Goal: Information Seeking & Learning: Learn about a topic

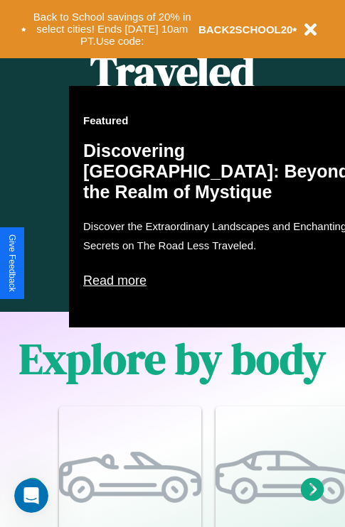
scroll to position [913, 0]
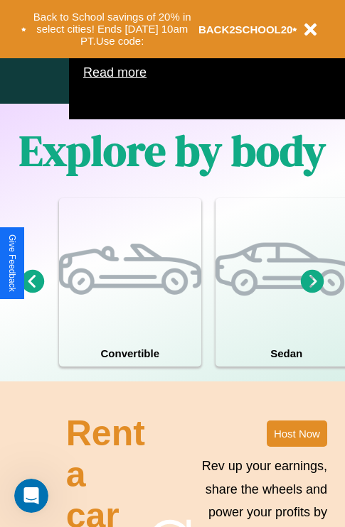
click at [312, 293] on icon at bounding box center [312, 280] width 23 height 23
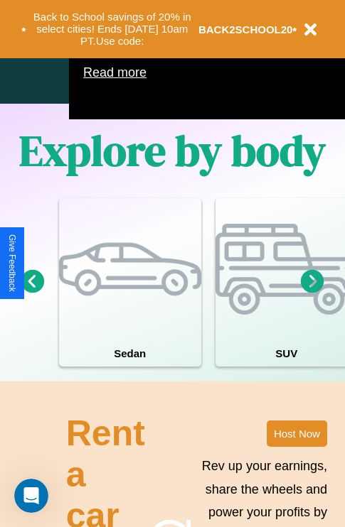
click at [312, 293] on icon at bounding box center [312, 280] width 23 height 23
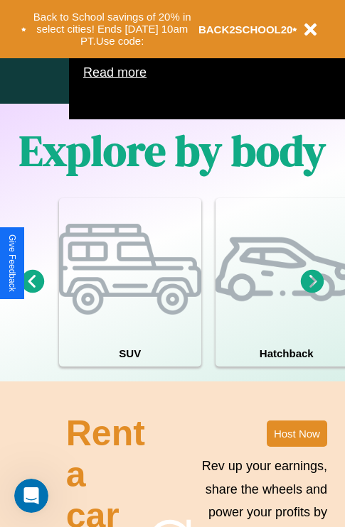
click at [312, 293] on icon at bounding box center [312, 280] width 23 height 23
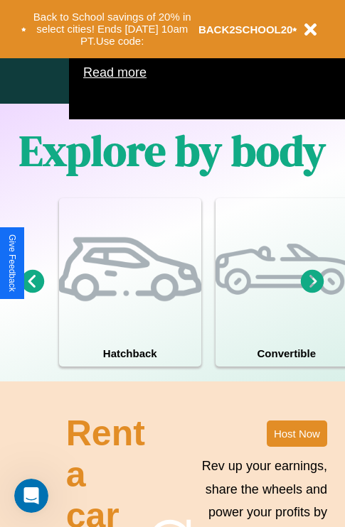
click at [312, 293] on icon at bounding box center [312, 280] width 23 height 23
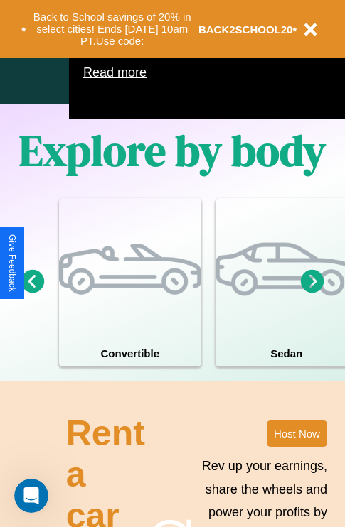
click at [312, 293] on icon at bounding box center [312, 280] width 23 height 23
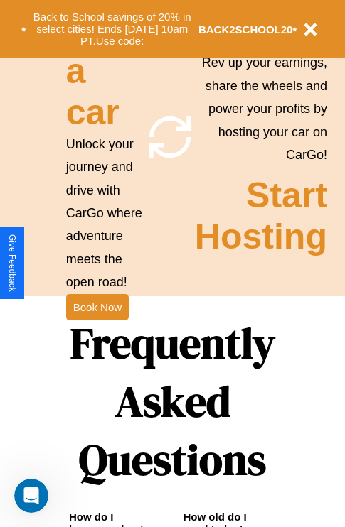
scroll to position [1384, 0]
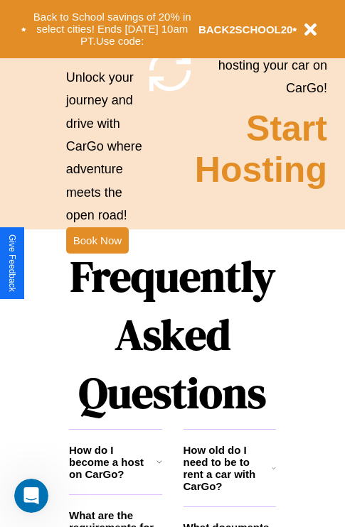
click at [97, 264] on h1 "Frequently Asked Questions" at bounding box center [172, 334] width 207 height 189
